Goal: Task Accomplishment & Management: Use online tool/utility

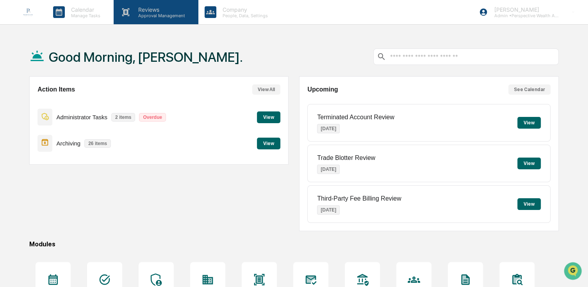
click at [143, 20] on div "Reviews Approval Management" at bounding box center [156, 12] width 84 height 24
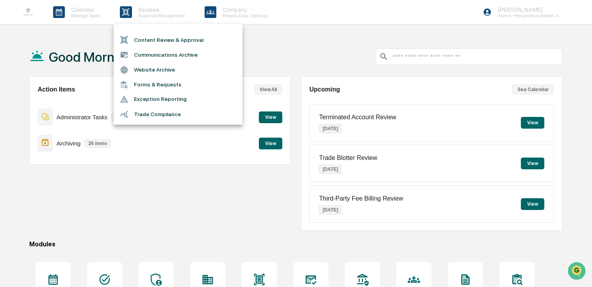
click at [174, 40] on li "Content Review & Approval" at bounding box center [178, 39] width 129 height 15
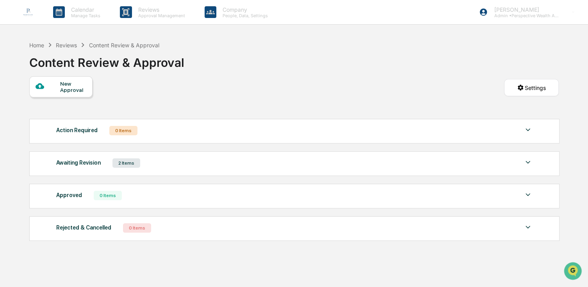
click at [71, 163] on div "Awaiting Revision" at bounding box center [78, 162] width 45 height 10
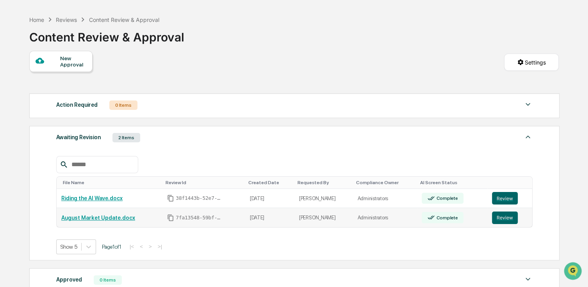
scroll to position [39, 0]
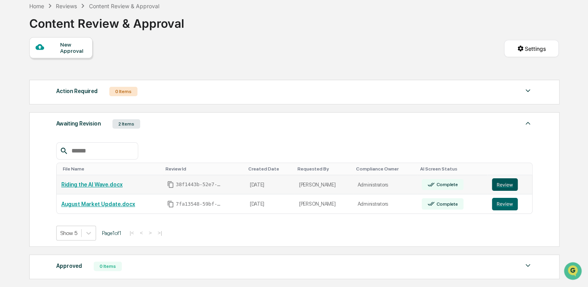
click at [503, 184] on button "Review" at bounding box center [505, 184] width 26 height 13
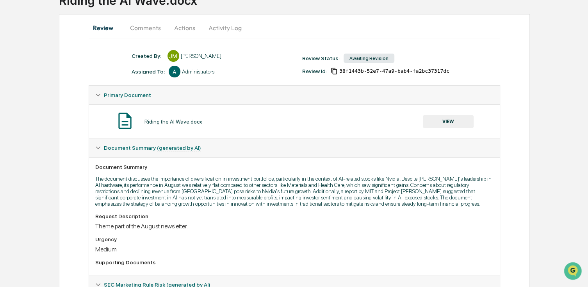
scroll to position [48, 0]
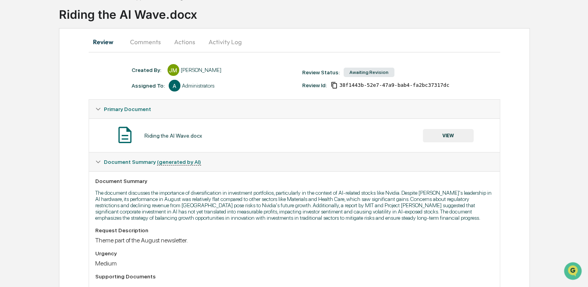
click at [127, 165] on span "Document Summary (generated by AI)" at bounding box center [152, 162] width 97 height 6
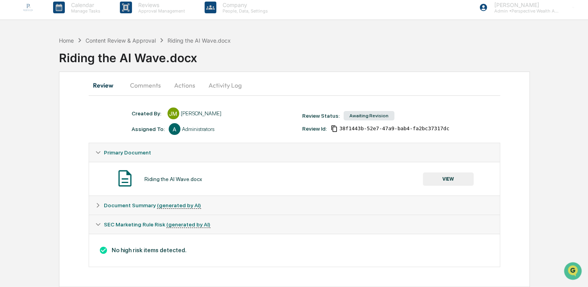
scroll to position [5, 0]
click at [95, 205] on icon at bounding box center [97, 204] width 5 height 5
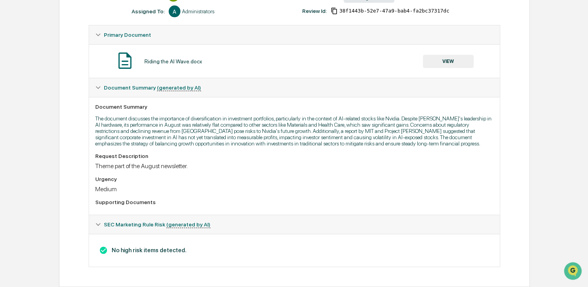
click at [99, 226] on icon at bounding box center [97, 224] width 5 height 5
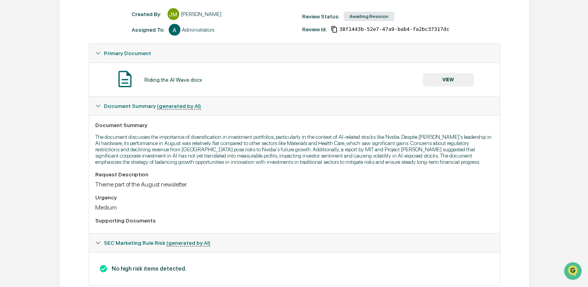
scroll to position [93, 0]
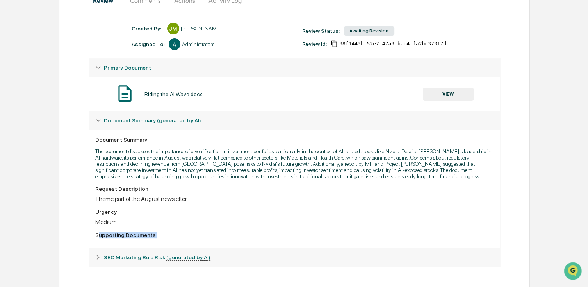
click at [94, 262] on div "Created By: ‎ ‎ [PERSON_NAME] Assigned To: A Administrators Review Status: Awai…" at bounding box center [295, 145] width 412 height 244
drag, startPoint x: 94, startPoint y: 262, endPoint x: 96, endPoint y: 259, distance: 4.0
click at [96, 259] on icon at bounding box center [97, 256] width 5 height 5
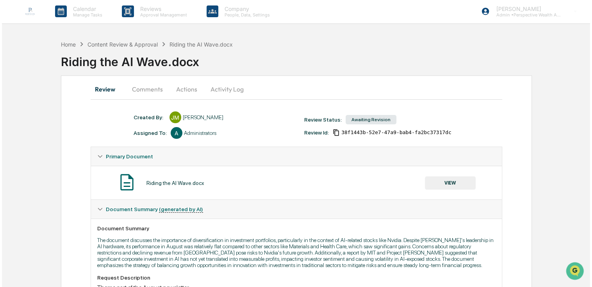
scroll to position [0, 0]
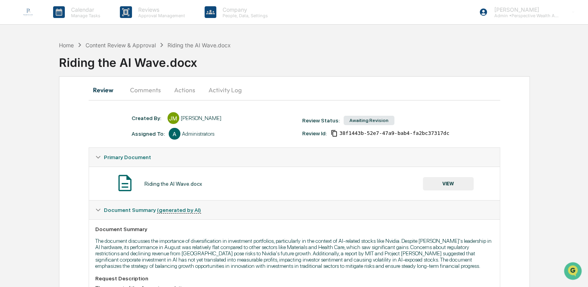
click at [149, 95] on button "Comments" at bounding box center [145, 89] width 43 height 19
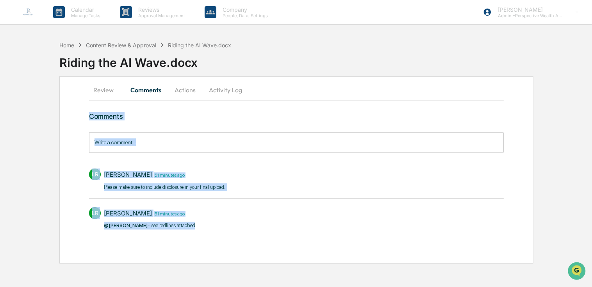
click at [327, 191] on div "[PERSON_NAME] 51 minutes ago Please make sure to include disclosure in your fin…" at bounding box center [296, 178] width 415 height 29
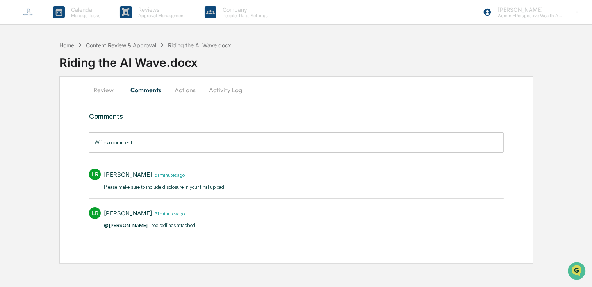
click at [171, 227] on p "@[PERSON_NAME] - see redlines attached​" at bounding box center [149, 226] width 91 height 8
click at [125, 225] on span "@[PERSON_NAME]" at bounding box center [126, 225] width 44 height 6
click at [182, 94] on button "Actions" at bounding box center [185, 89] width 35 height 19
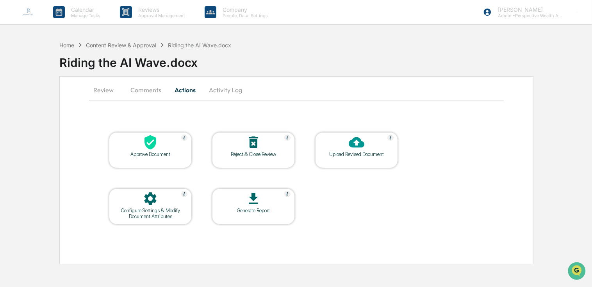
click at [218, 93] on button "Activity Log" at bounding box center [226, 89] width 46 height 19
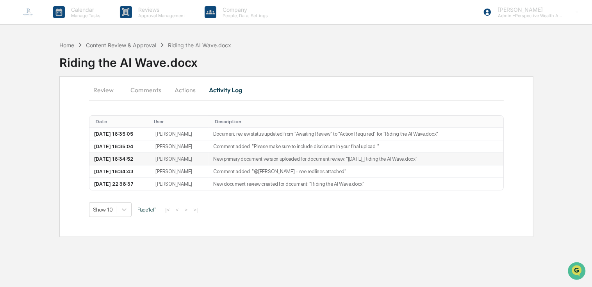
click at [256, 159] on td "New primary document version uploaded for document review: "[DATE]_Riding the A…" at bounding box center [356, 159] width 295 height 13
click at [265, 182] on td "New document review created for document: "Riding the AI Wave.docx"" at bounding box center [356, 184] width 295 height 12
click at [265, 173] on td "Comment added: "@[PERSON_NAME] - see redlines attached​"" at bounding box center [356, 171] width 295 height 13
click at [166, 93] on button "Comments" at bounding box center [145, 89] width 43 height 19
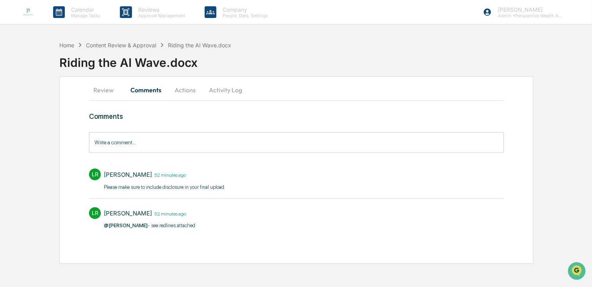
click at [187, 92] on button "Actions" at bounding box center [185, 89] width 35 height 19
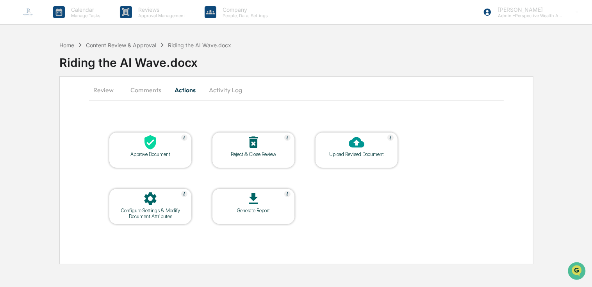
click at [270, 155] on div "Reject & Close Review" at bounding box center [253, 154] width 70 height 6
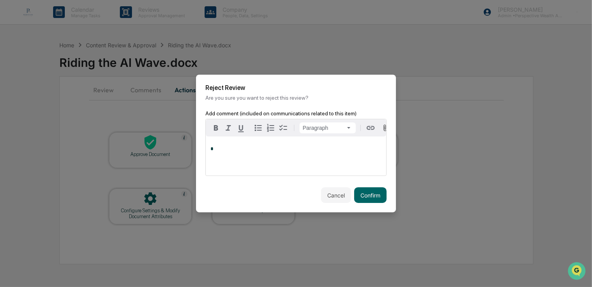
click at [337, 197] on button "Cancel" at bounding box center [336, 195] width 30 height 16
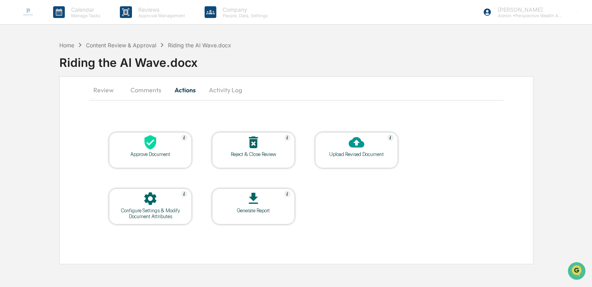
click at [148, 152] on div "Approve Document" at bounding box center [150, 154] width 70 height 6
click at [170, 205] on div at bounding box center [150, 199] width 78 height 17
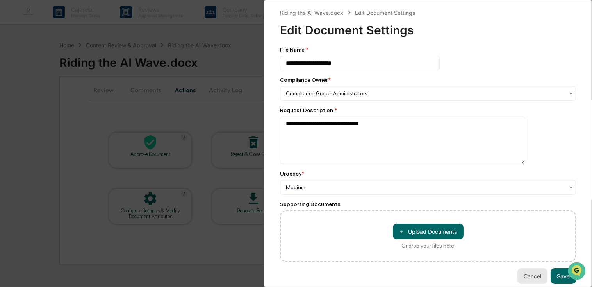
click at [527, 281] on button "Cancel" at bounding box center [533, 276] width 30 height 16
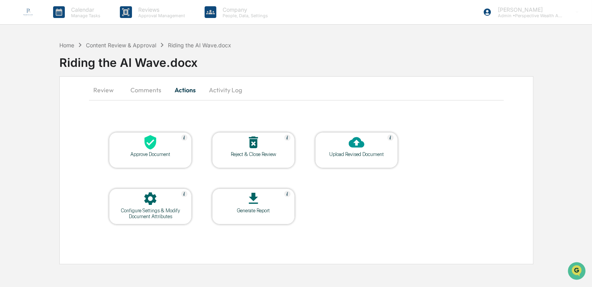
click at [138, 93] on button "Comments" at bounding box center [145, 89] width 43 height 19
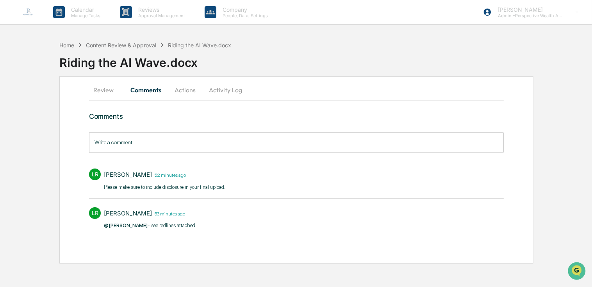
click at [107, 90] on button "Review" at bounding box center [106, 89] width 35 height 19
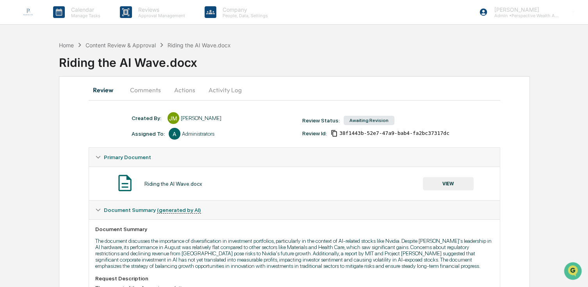
click at [334, 133] on icon at bounding box center [334, 133] width 7 height 7
click at [334, 133] on icon at bounding box center [334, 133] width 5 height 4
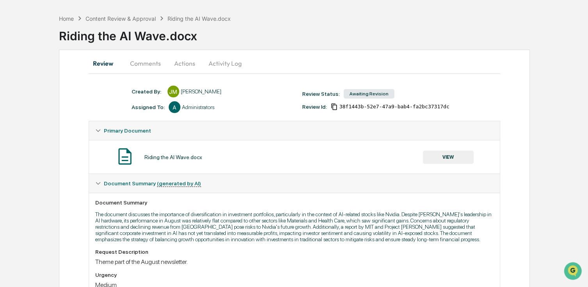
scroll to position [39, 0]
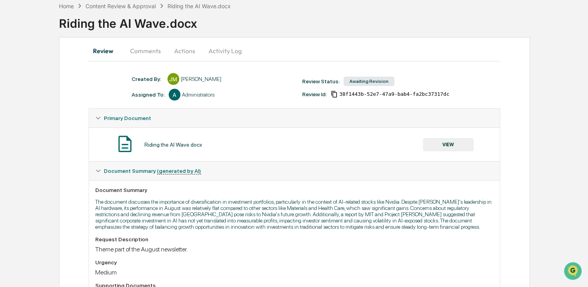
click at [439, 147] on button "VIEW" at bounding box center [448, 144] width 51 height 13
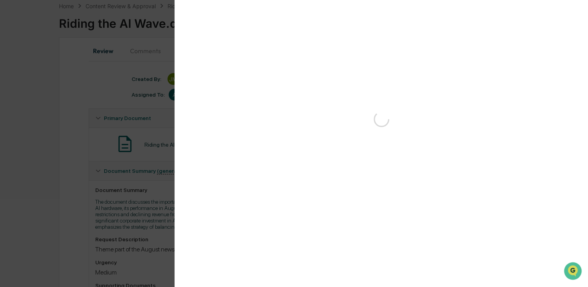
click at [446, 145] on div at bounding box center [381, 145] width 382 height 20
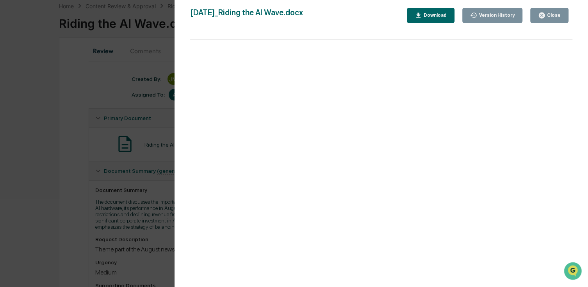
click at [555, 17] on div "Close" at bounding box center [553, 15] width 15 height 5
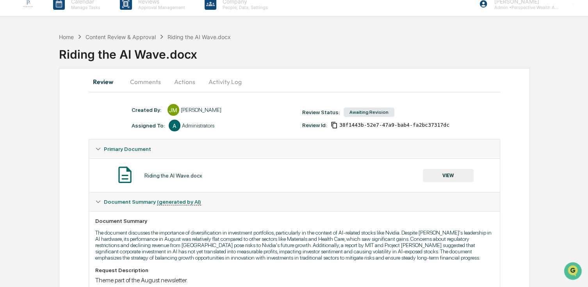
scroll to position [0, 0]
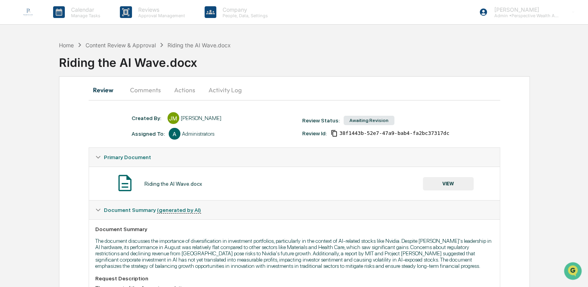
click at [124, 41] on div "Home Content Review & Approval Riding the AI Wave.docx" at bounding box center [145, 45] width 172 height 9
click at [101, 45] on div "Content Review & Approval" at bounding box center [121, 45] width 70 height 7
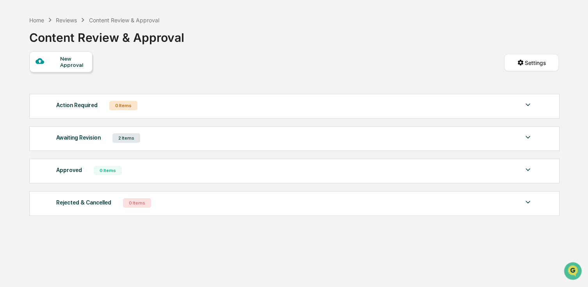
scroll to position [37, 0]
